Goal: Transaction & Acquisition: Subscribe to service/newsletter

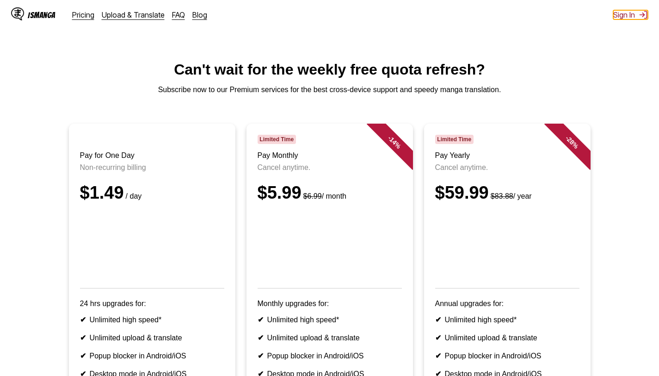
click at [633, 16] on button "Sign In" at bounding box center [630, 14] width 35 height 9
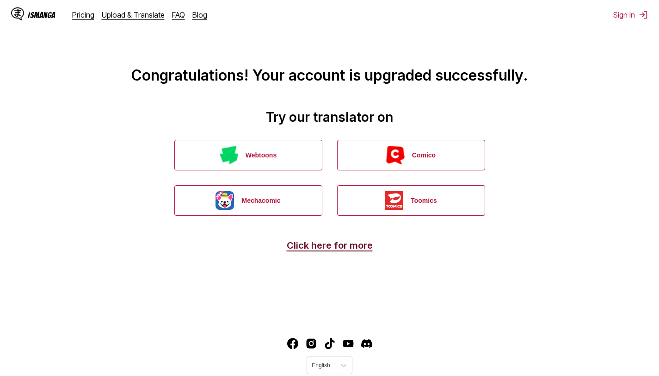
click at [316, 250] on link "Click here for more" at bounding box center [330, 245] width 86 height 11
